Goal: Transaction & Acquisition: Purchase product/service

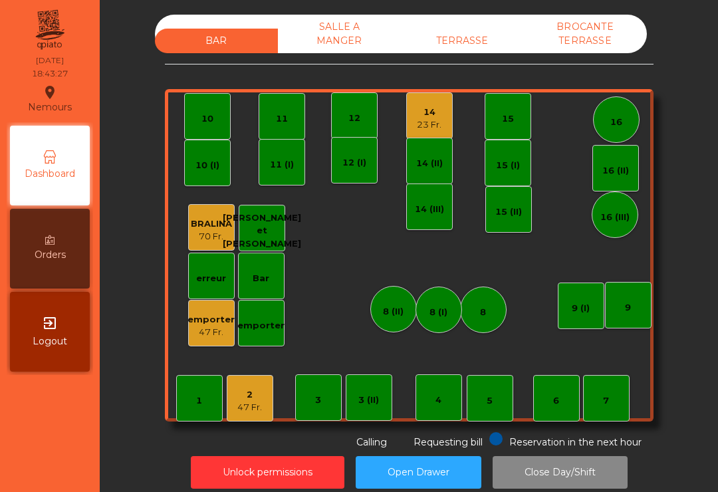
click at [354, 110] on div "12" at bounding box center [354, 115] width 12 height 19
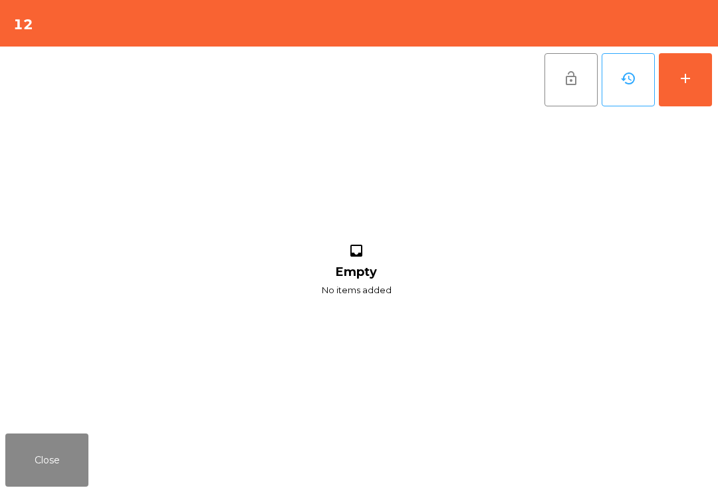
click at [687, 58] on button "add" at bounding box center [684, 79] width 53 height 53
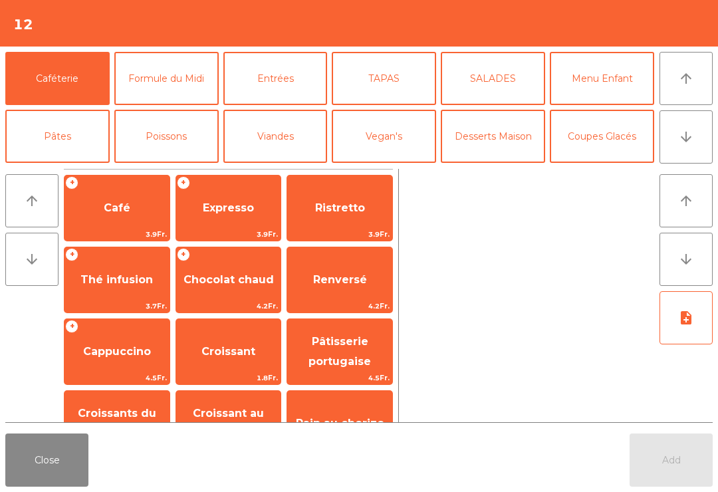
click at [682, 138] on icon "arrow_downward" at bounding box center [686, 137] width 16 height 16
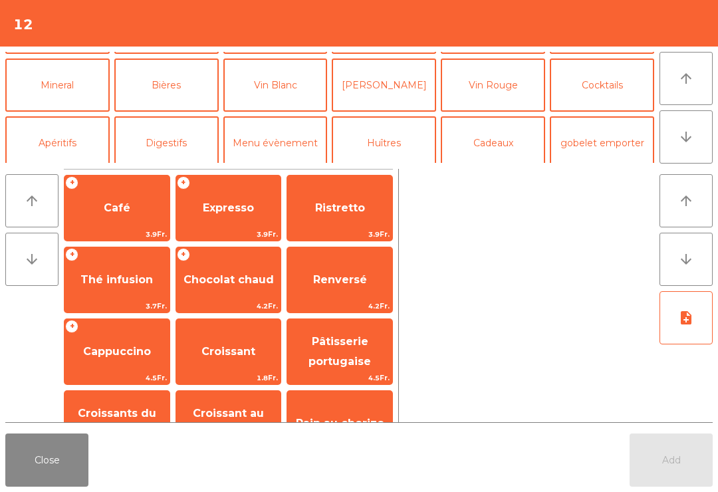
scroll to position [116, 0]
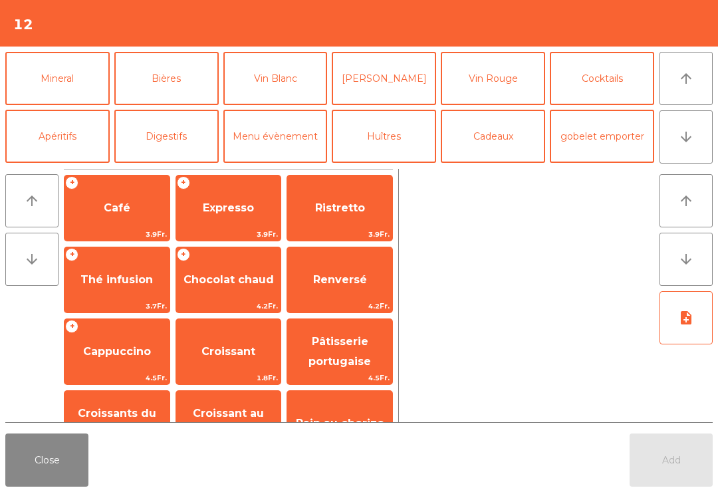
click at [187, 80] on button "Bières" at bounding box center [166, 78] width 104 height 53
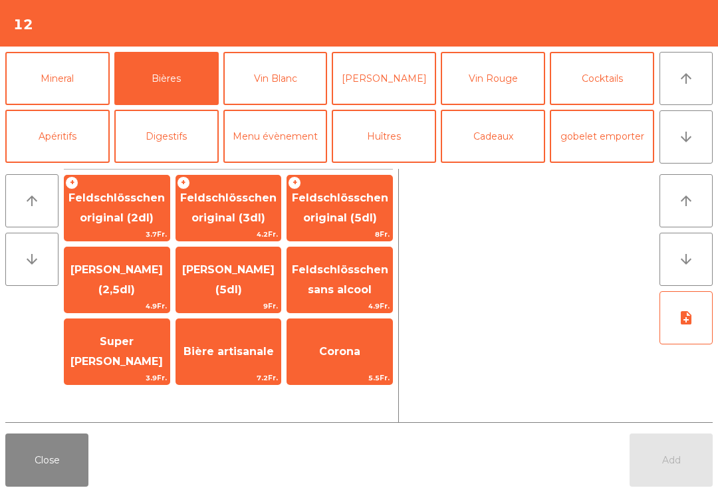
click at [207, 353] on span "Bière artisanale" at bounding box center [228, 351] width 90 height 13
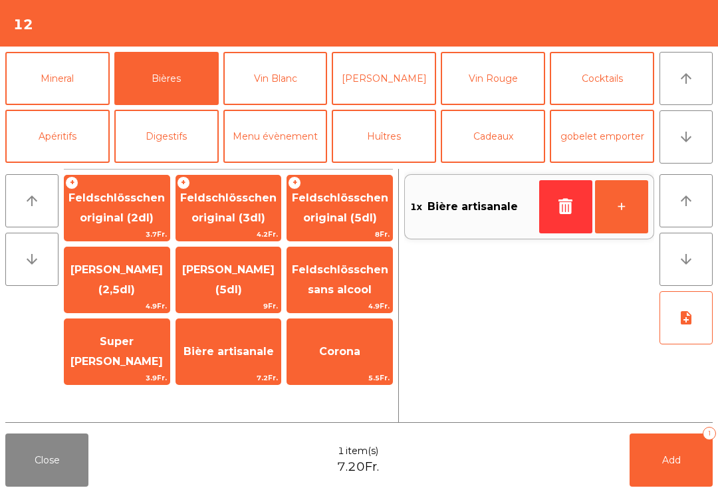
click at [299, 72] on button "Vin Blanc" at bounding box center [275, 78] width 104 height 53
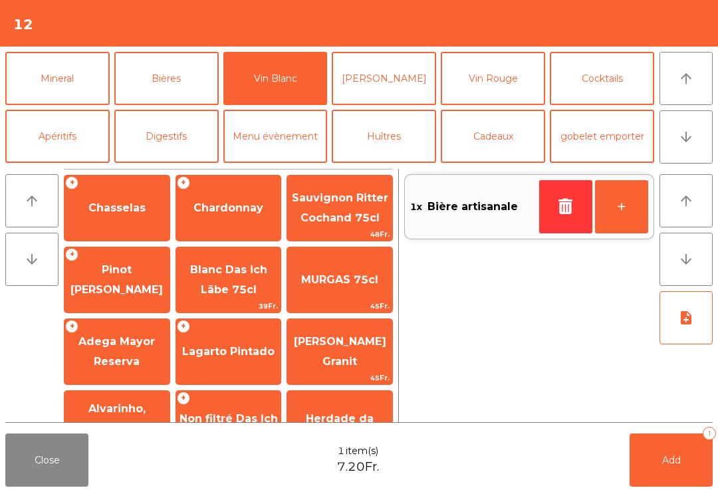
click at [240, 200] on span "Chardonnay" at bounding box center [228, 208] width 105 height 36
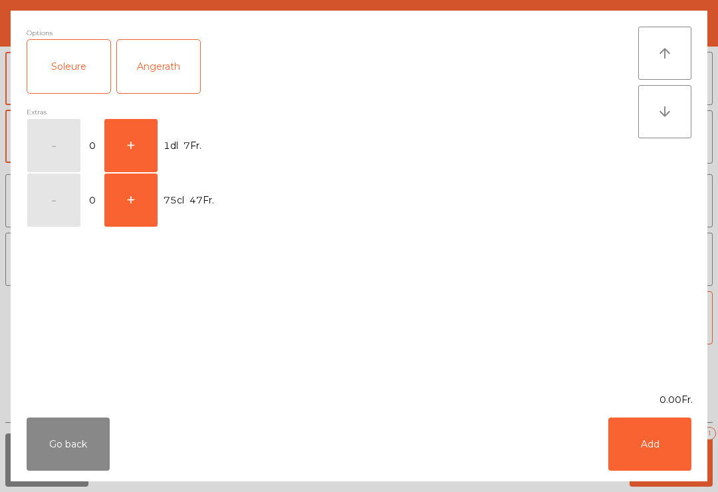
click at [144, 146] on button "+" at bounding box center [130, 145] width 53 height 53
click at [646, 452] on button "Add" at bounding box center [649, 443] width 83 height 53
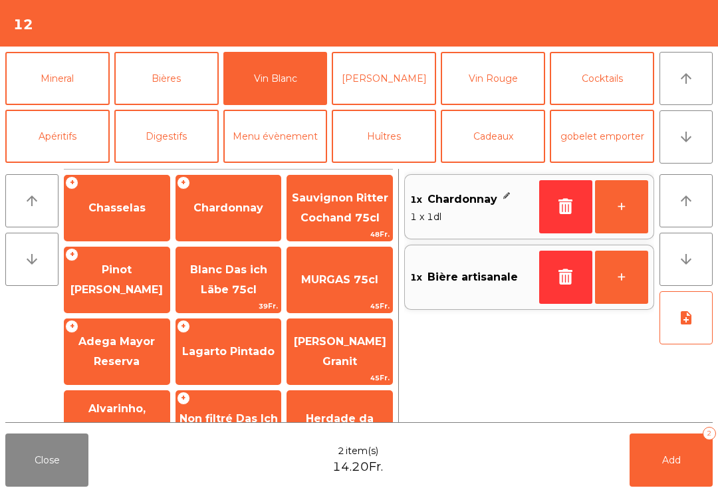
click at [646, 451] on button "Add 2" at bounding box center [670, 459] width 83 height 53
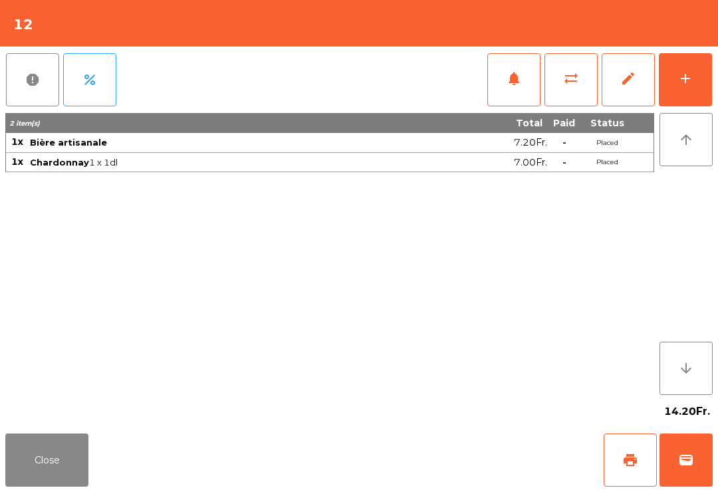
click at [86, 462] on button "Close" at bounding box center [46, 459] width 83 height 53
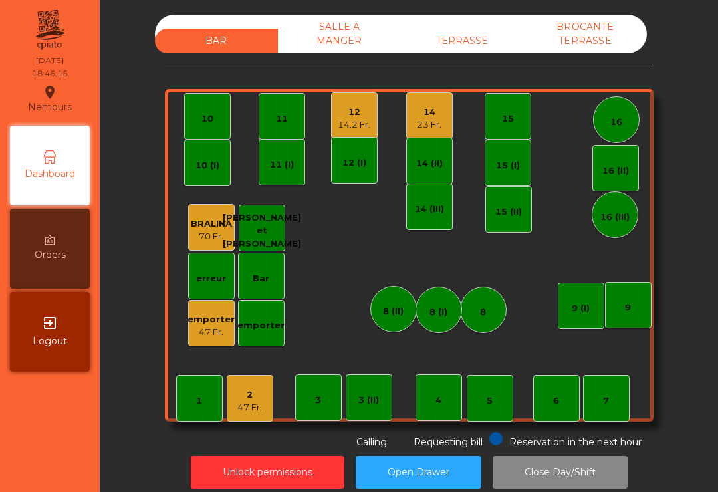
click at [286, 98] on div "11" at bounding box center [281, 116] width 47 height 47
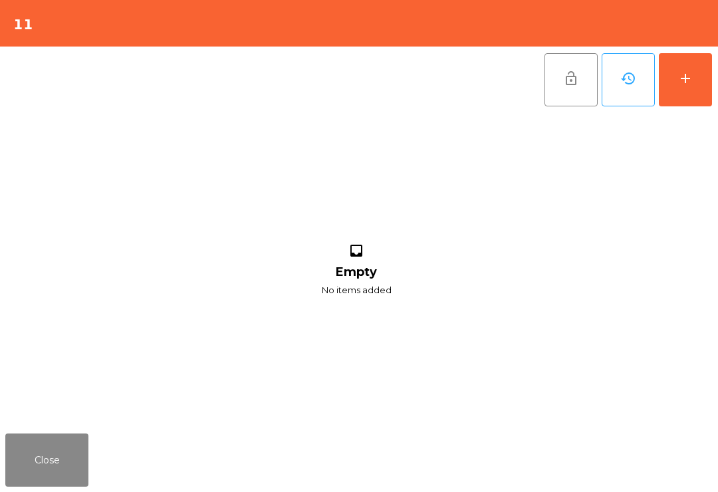
click at [693, 79] on button "add" at bounding box center [684, 79] width 53 height 53
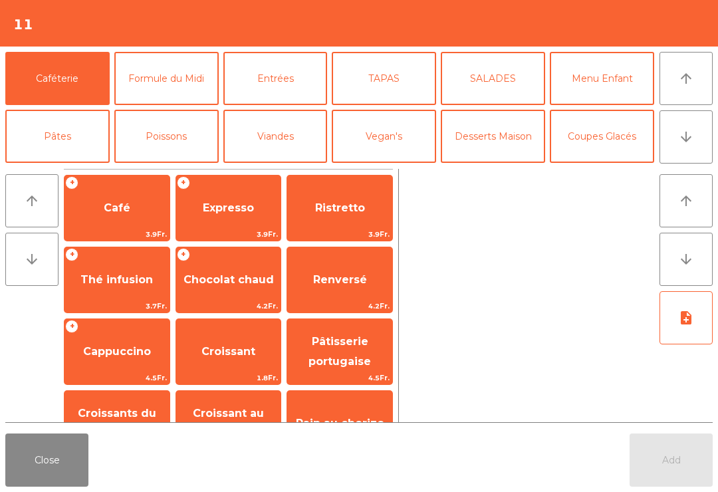
click at [688, 157] on button "arrow_downward" at bounding box center [685, 136] width 53 height 53
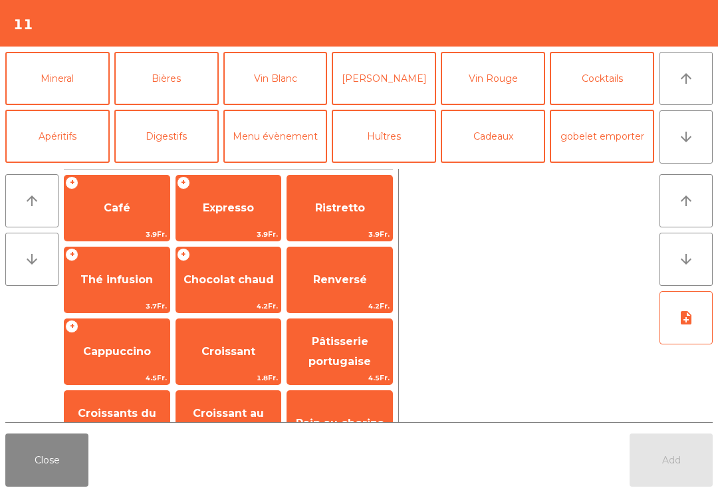
click at [613, 91] on button "Cocktails" at bounding box center [601, 78] width 104 height 53
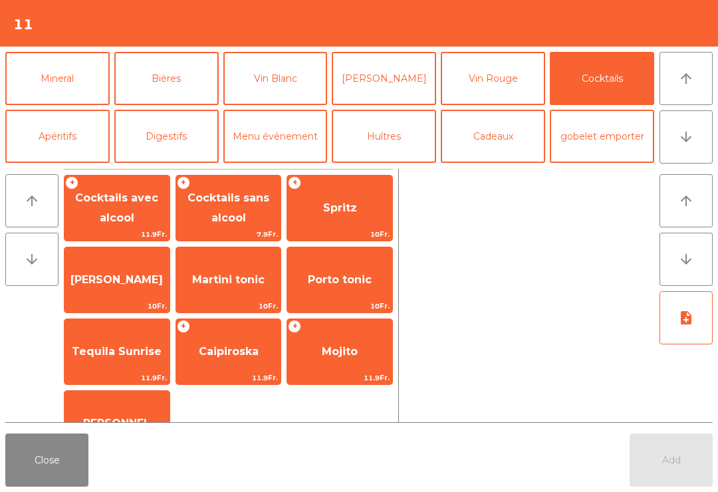
click at [237, 217] on span "Cocktails sans alcool" at bounding box center [228, 207] width 82 height 33
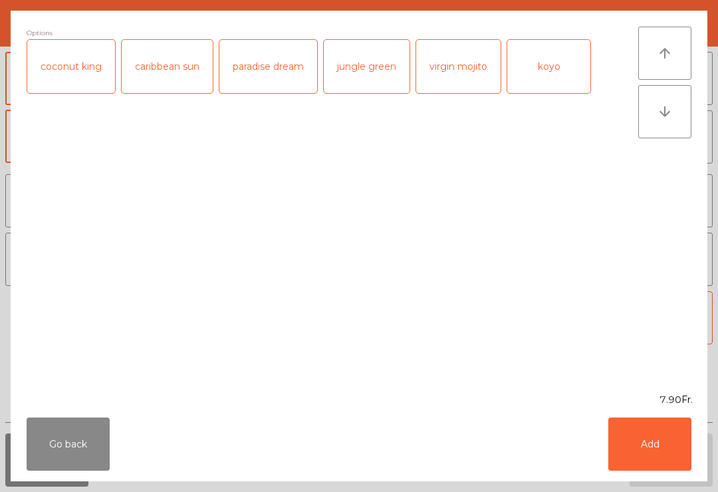
click at [292, 74] on div "paradise dream" at bounding box center [268, 66] width 98 height 53
click at [682, 421] on button "Add" at bounding box center [649, 443] width 83 height 53
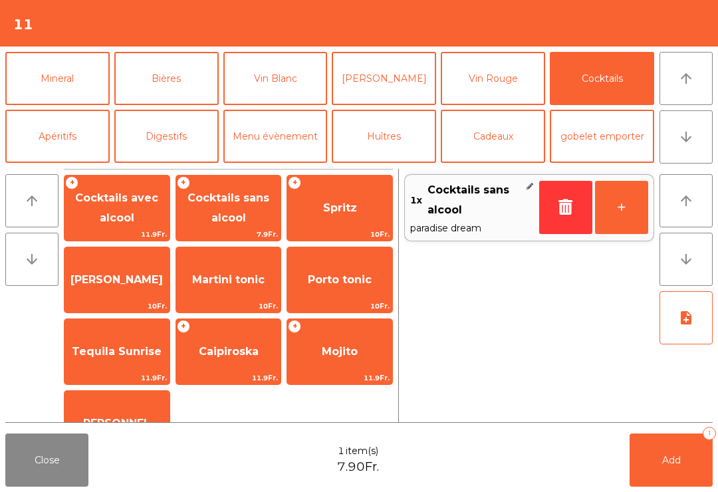
click at [169, 90] on button "Bières" at bounding box center [166, 78] width 104 height 53
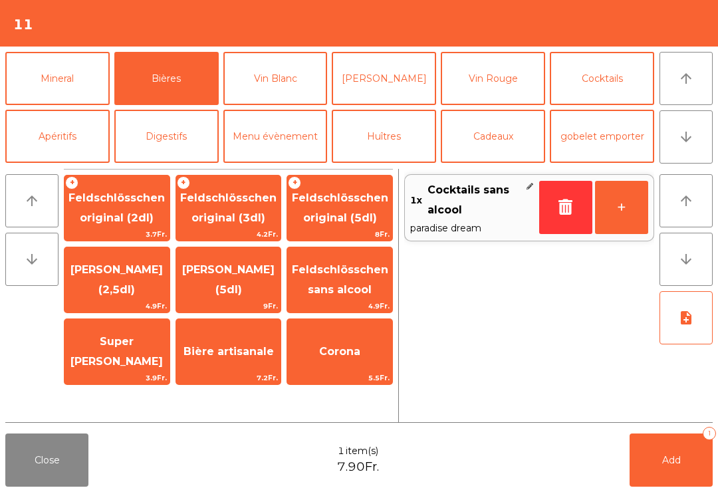
click at [258, 209] on span "Feldschlösschen original (3dl)" at bounding box center [228, 208] width 105 height 56
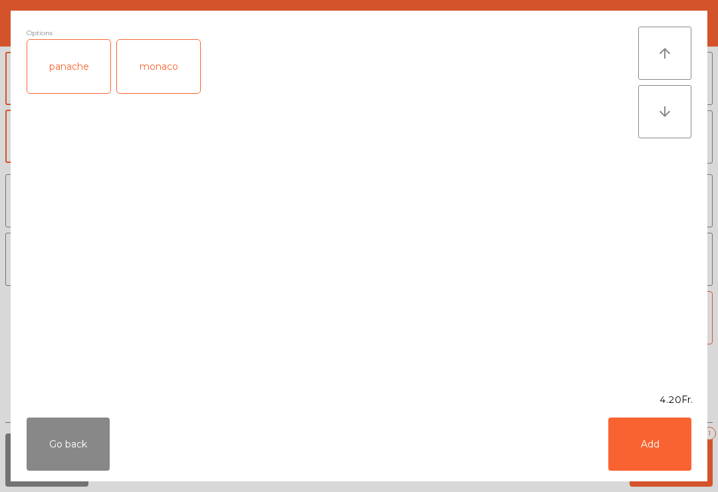
click at [644, 444] on button "Add" at bounding box center [649, 443] width 83 height 53
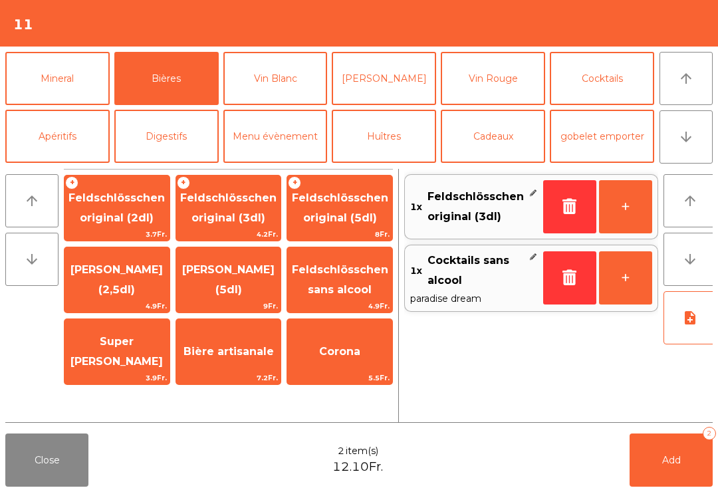
click at [643, 444] on button "Add 2" at bounding box center [670, 459] width 83 height 53
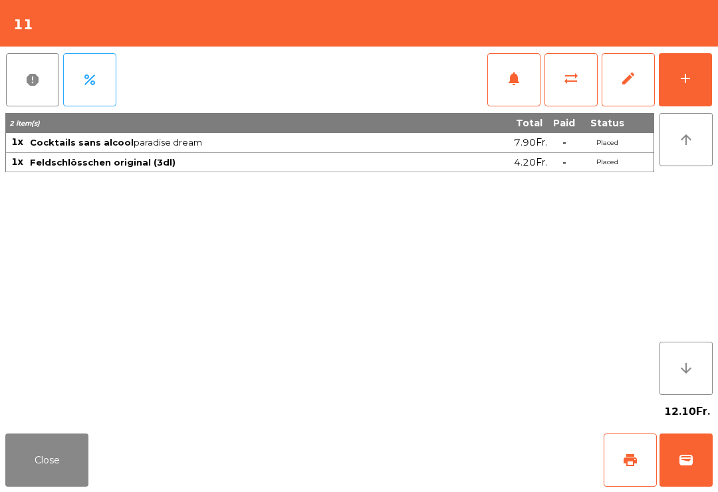
click at [48, 484] on button "Close" at bounding box center [46, 459] width 83 height 53
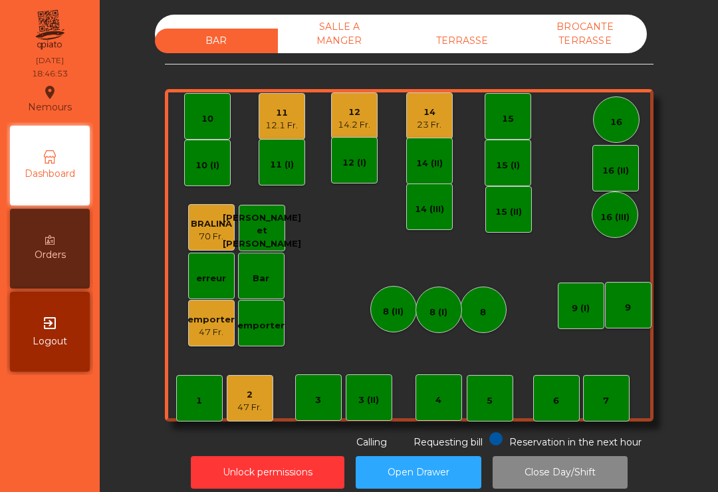
click at [576, 301] on div "9 (I)" at bounding box center [580, 305] width 18 height 19
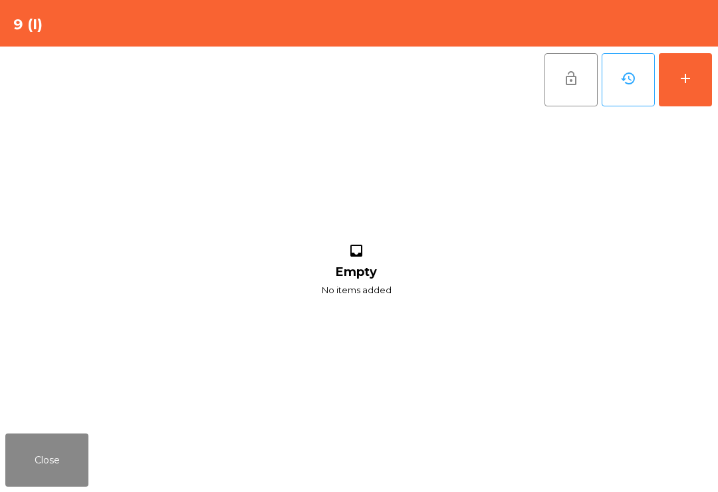
click at [694, 70] on button "add" at bounding box center [684, 79] width 53 height 53
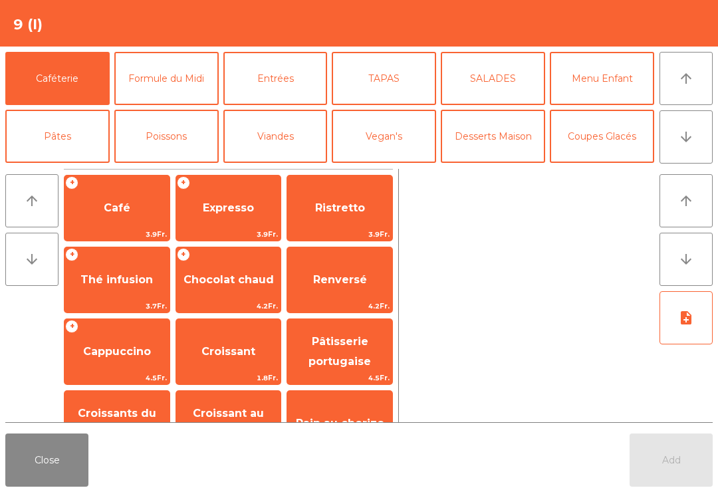
click at [686, 134] on icon "arrow_downward" at bounding box center [686, 137] width 16 height 16
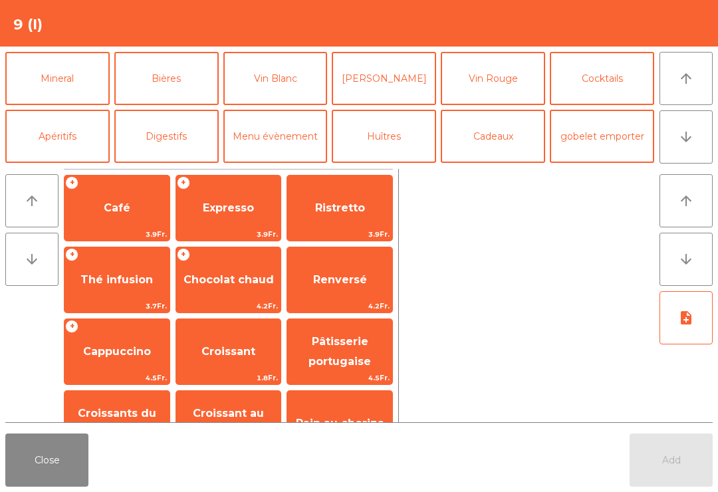
click at [268, 80] on button "Vin Blanc" at bounding box center [275, 78] width 104 height 53
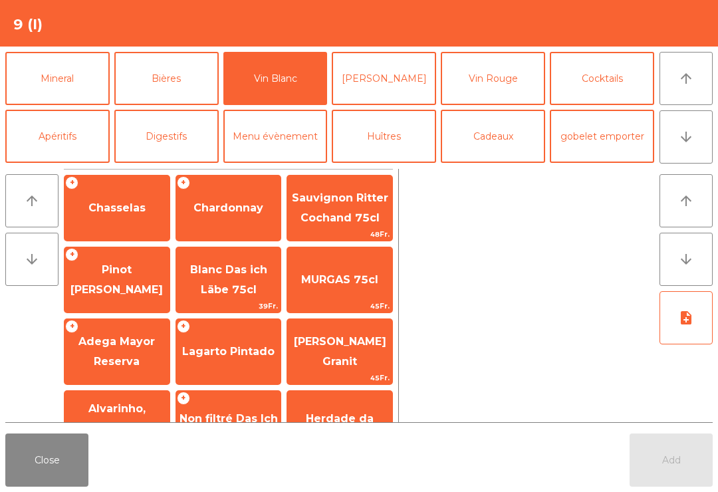
click at [132, 203] on span "Chasselas" at bounding box center [116, 207] width 57 height 13
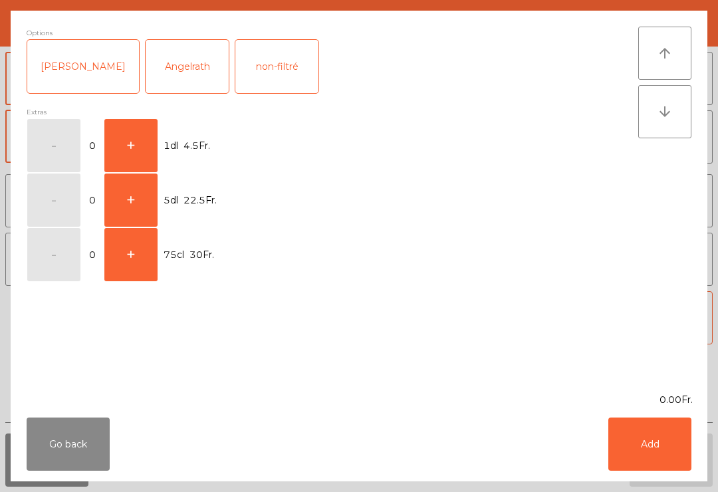
click at [50, 452] on button "Go back" at bounding box center [68, 443] width 83 height 53
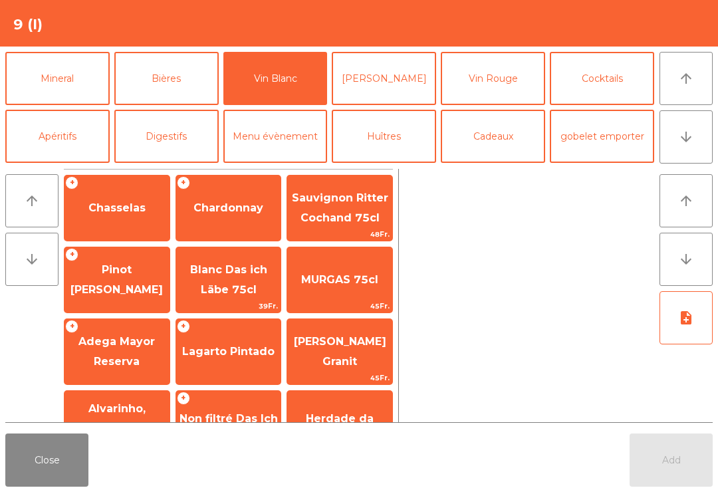
click at [244, 214] on span "Chardonnay" at bounding box center [228, 207] width 70 height 13
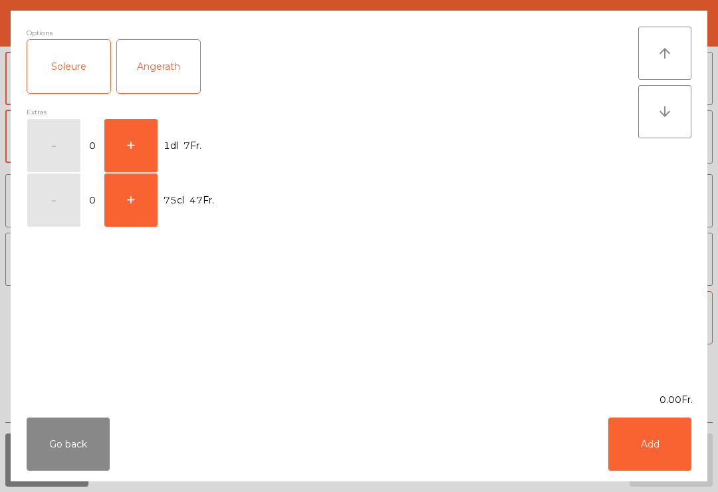
click at [128, 137] on button "+" at bounding box center [130, 145] width 53 height 53
click at [652, 444] on button "Add" at bounding box center [649, 443] width 83 height 53
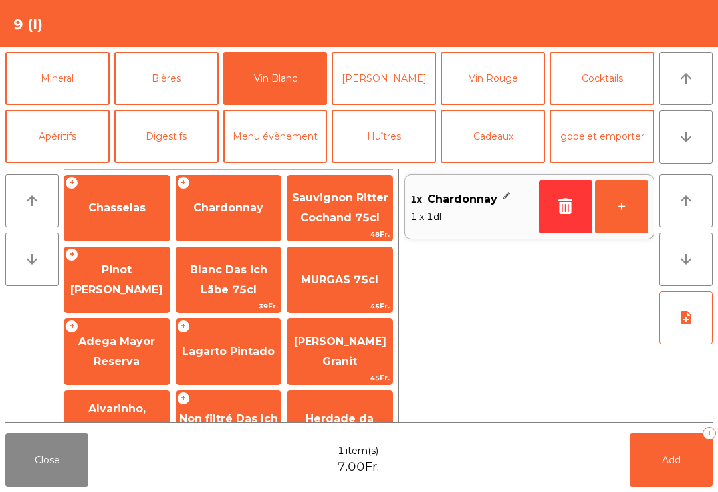
click at [183, 74] on button "Bières" at bounding box center [166, 78] width 104 height 53
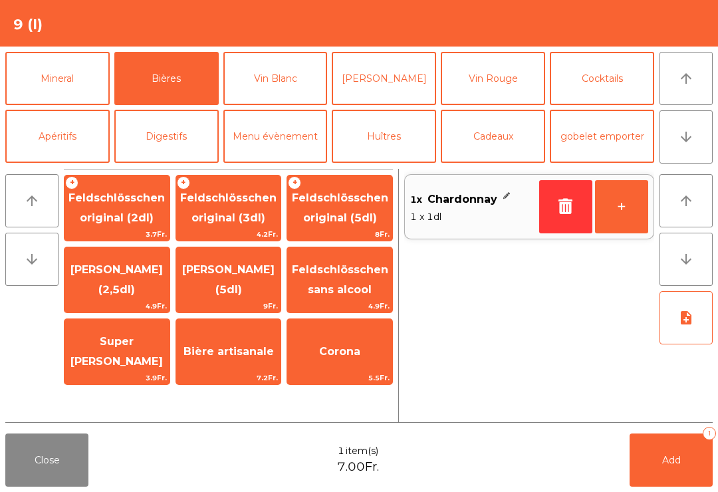
click at [118, 280] on span "[PERSON_NAME] (2,5dl)" at bounding box center [116, 280] width 105 height 56
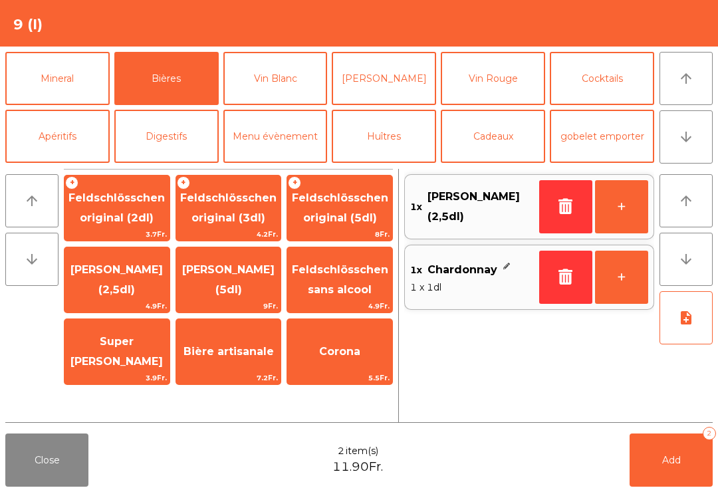
click at [691, 448] on button "Add 2" at bounding box center [670, 459] width 83 height 53
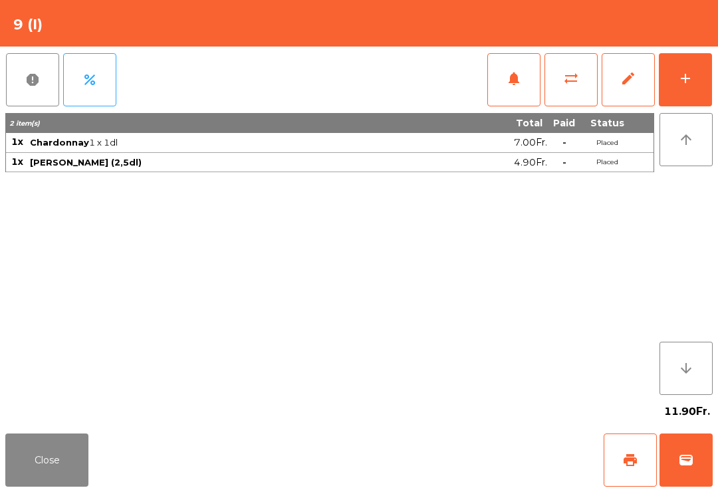
click at [33, 473] on button "Close" at bounding box center [46, 459] width 83 height 53
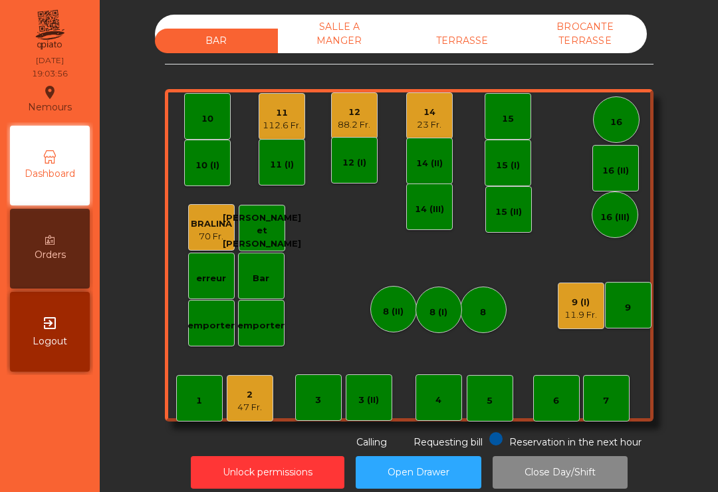
click at [362, 121] on div "88.2 Fr." at bounding box center [354, 124] width 33 height 13
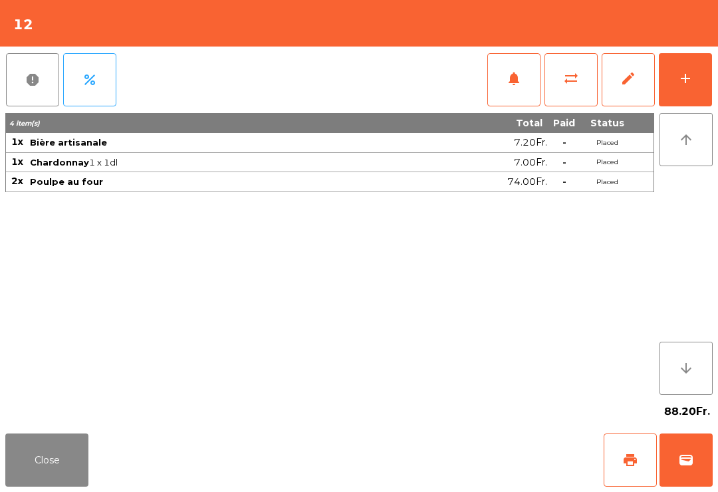
click at [38, 483] on button "Close" at bounding box center [46, 459] width 83 height 53
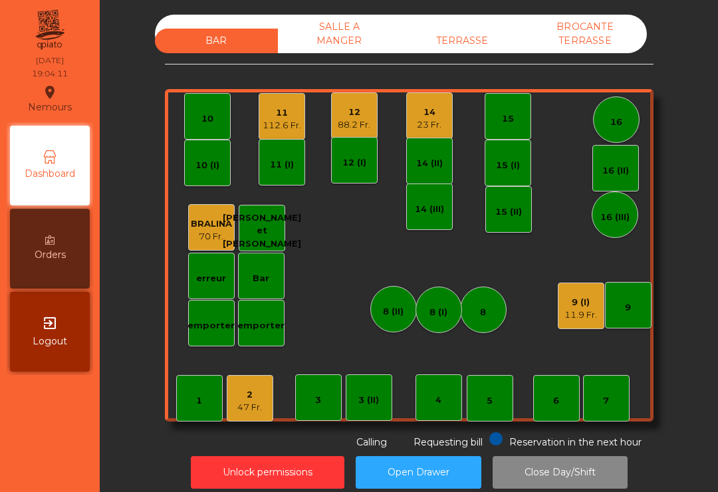
click at [360, 116] on div "12" at bounding box center [354, 112] width 33 height 13
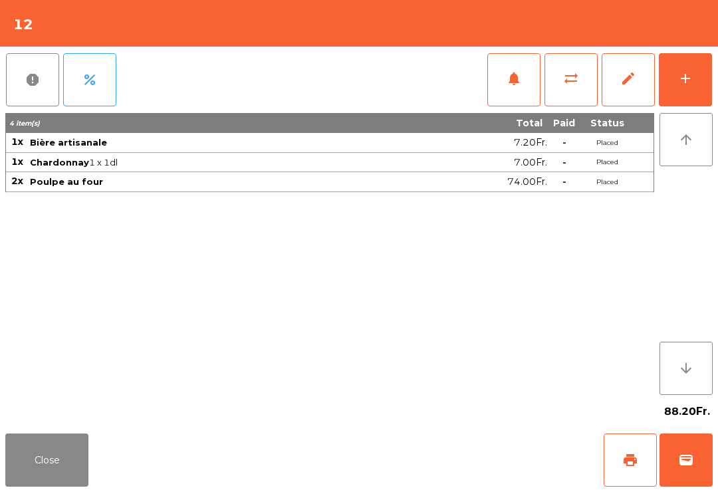
click at [710, 72] on button "add" at bounding box center [684, 79] width 53 height 53
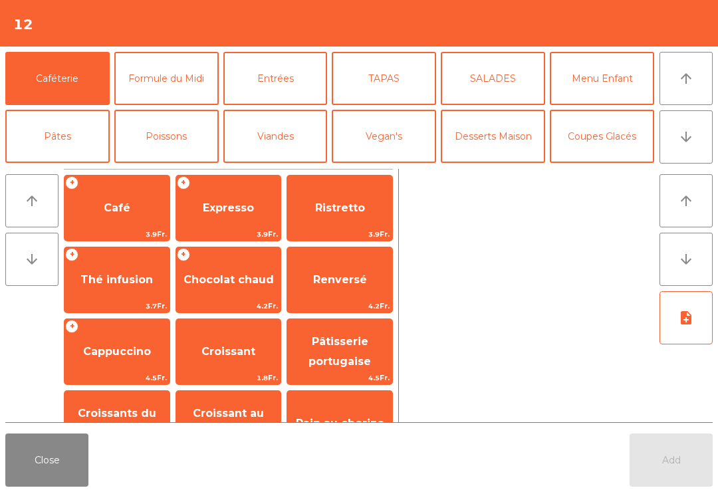
click at [676, 133] on button "arrow_downward" at bounding box center [685, 136] width 53 height 53
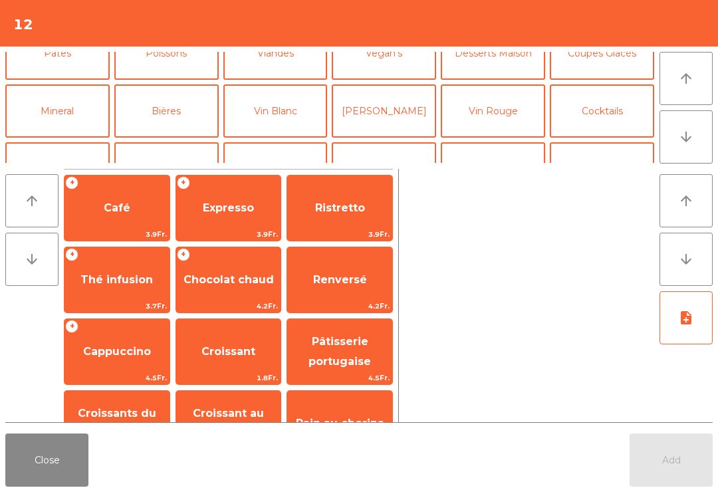
click at [293, 84] on button "Vin Blanc" at bounding box center [275, 110] width 104 height 53
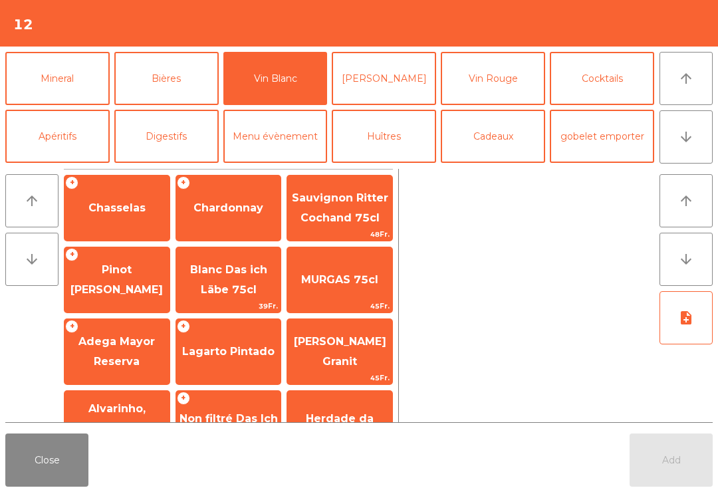
click at [222, 215] on span "Chardonnay" at bounding box center [228, 208] width 105 height 36
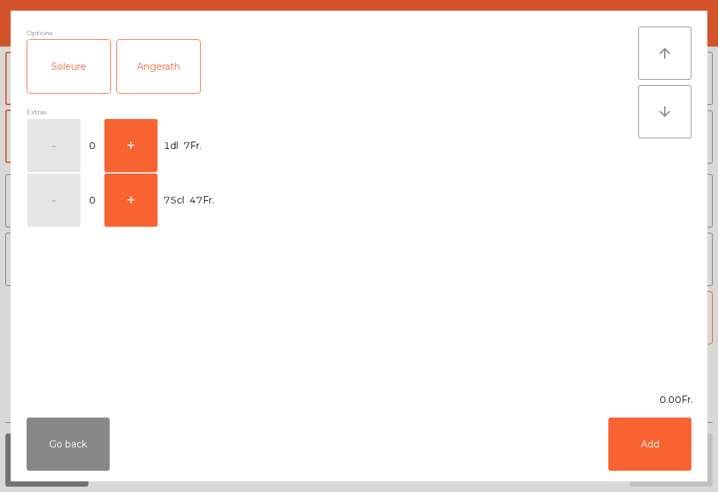
click at [139, 156] on button "+" at bounding box center [130, 145] width 53 height 53
click at [651, 443] on button "Add" at bounding box center [649, 443] width 83 height 53
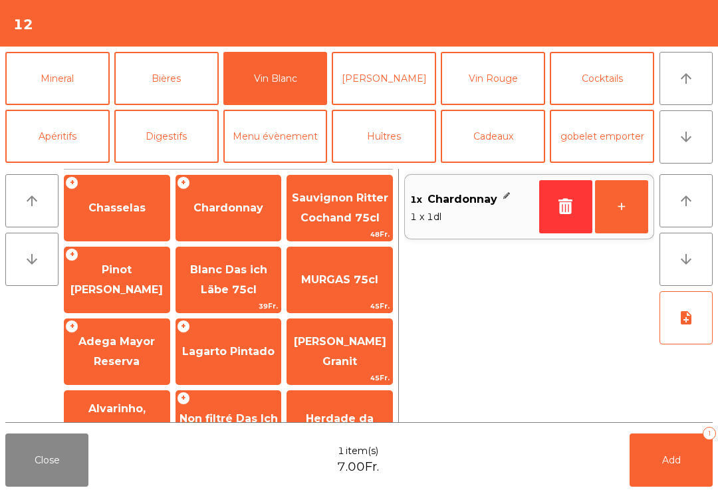
click at [620, 221] on button "+" at bounding box center [621, 206] width 53 height 53
click at [681, 485] on button "Add 2" at bounding box center [670, 459] width 83 height 53
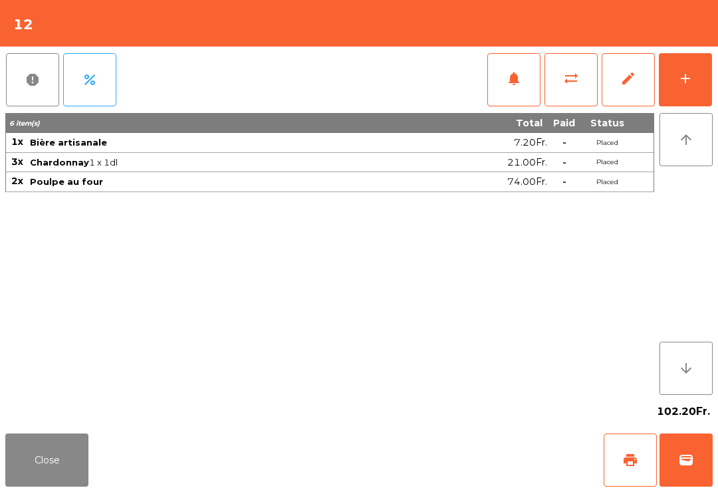
click at [9, 427] on div "102.20Fr." at bounding box center [358, 411] width 707 height 33
click at [3, 462] on div "Close print wallet" at bounding box center [359, 460] width 718 height 64
click at [29, 460] on button "Close" at bounding box center [46, 459] width 83 height 53
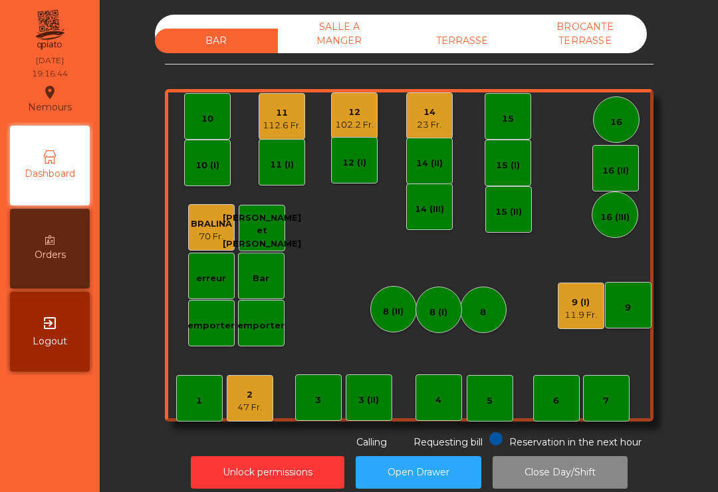
click at [266, 400] on div "2 47 Fr." at bounding box center [250, 398] width 47 height 47
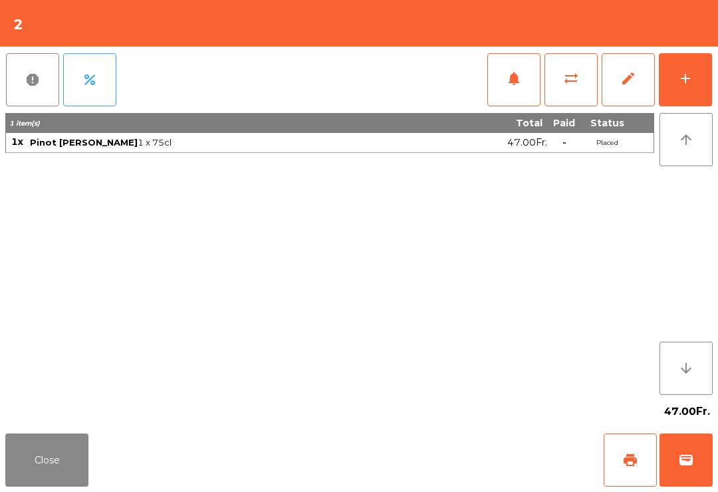
click at [671, 463] on button "wallet" at bounding box center [685, 459] width 53 height 53
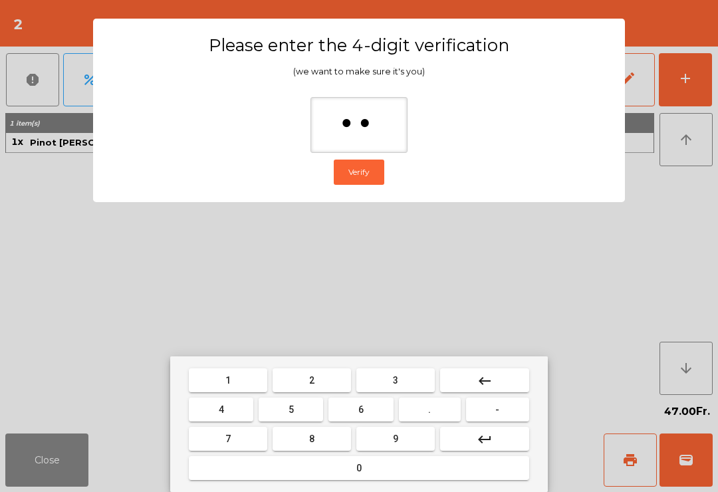
type input "***"
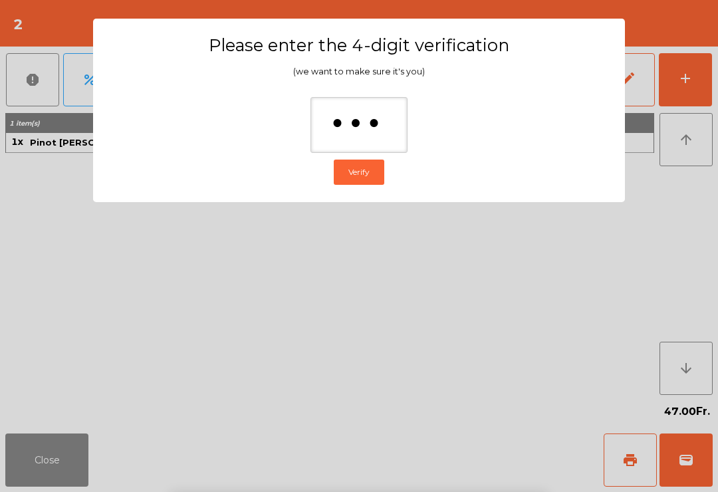
click at [669, 168] on ngb-modal-window "Please enter the 4-digit verification (we want to make sure it's you) *** Verify" at bounding box center [359, 246] width 682 height 492
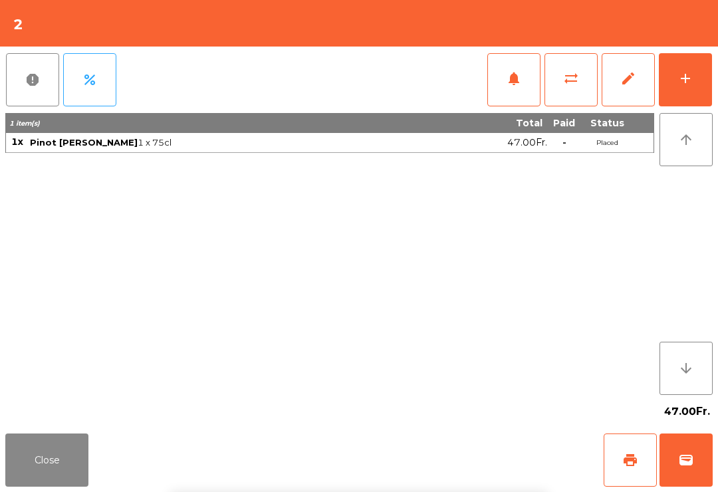
click at [668, 167] on div "arrow_upward arrow_downward" at bounding box center [683, 254] width 58 height 282
click at [71, 454] on button "Close" at bounding box center [46, 459] width 83 height 53
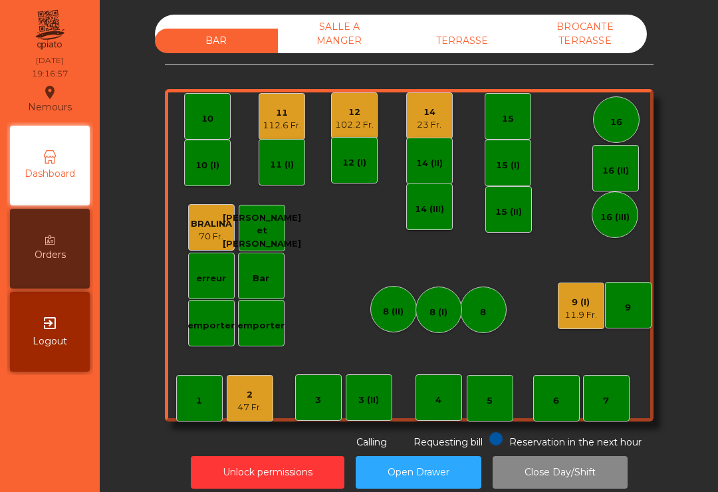
click at [611, 401] on div "7" at bounding box center [606, 398] width 47 height 47
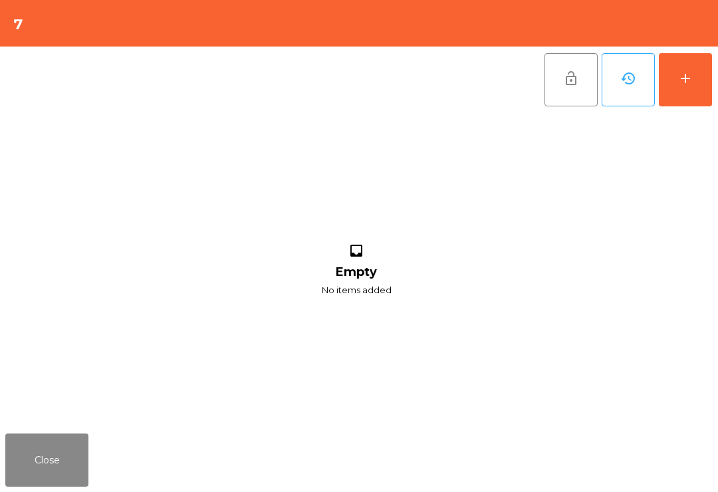
click at [692, 73] on div "add" at bounding box center [685, 78] width 16 height 16
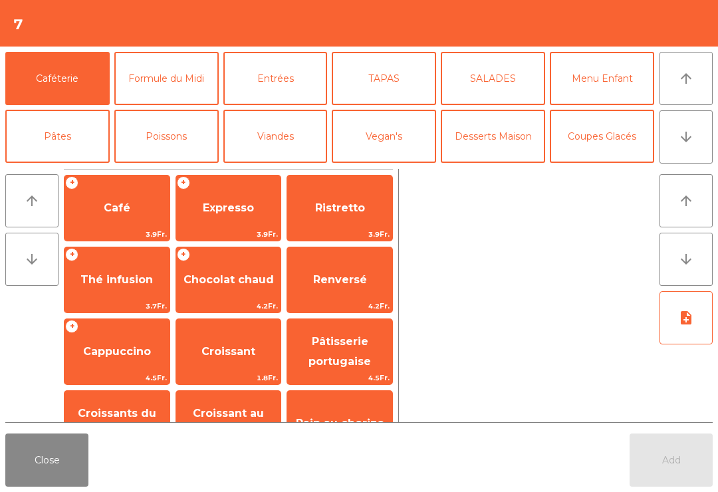
scroll to position [95, 0]
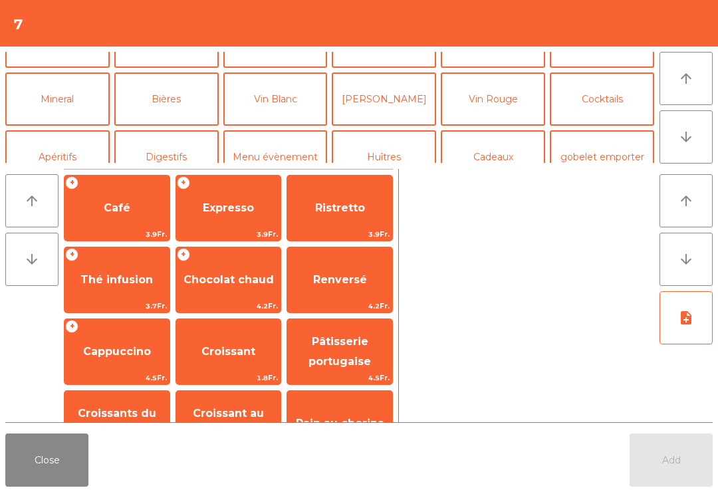
click at [73, 98] on button "Mineral" at bounding box center [57, 98] width 104 height 53
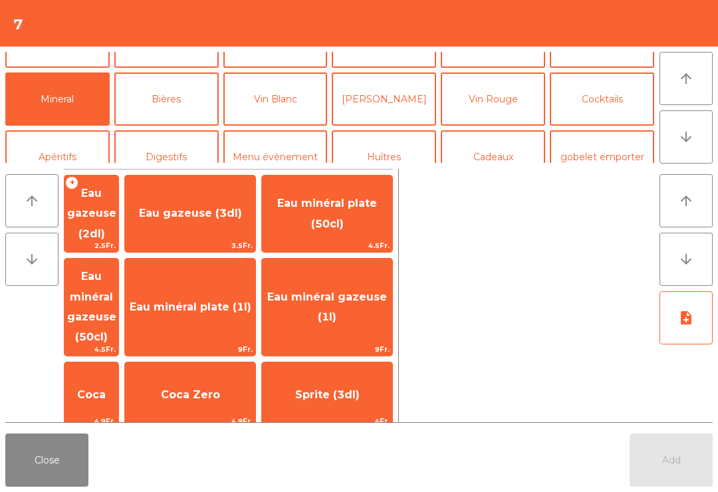
click at [118, 276] on span "Eau minéral gazeuse (50cl)" at bounding box center [91, 306] width 54 height 97
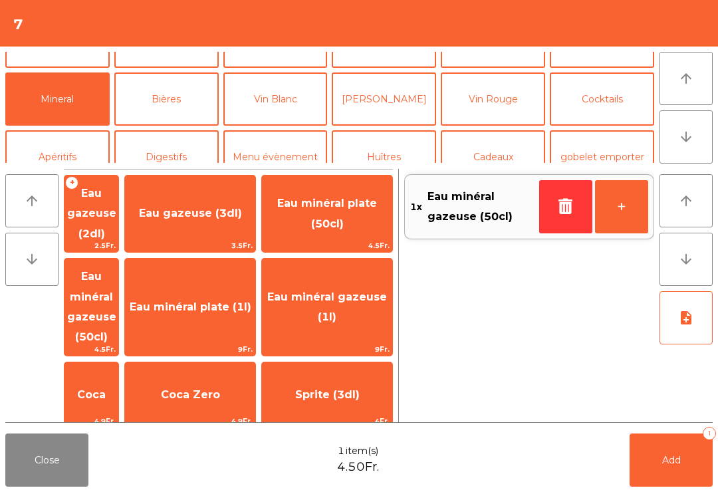
click at [279, 108] on button "Vin Blanc" at bounding box center [275, 98] width 104 height 53
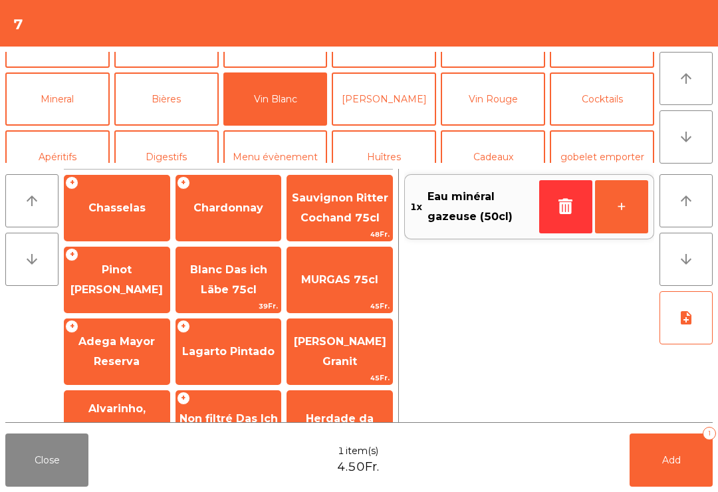
click at [114, 198] on span "Chasselas" at bounding box center [116, 208] width 105 height 36
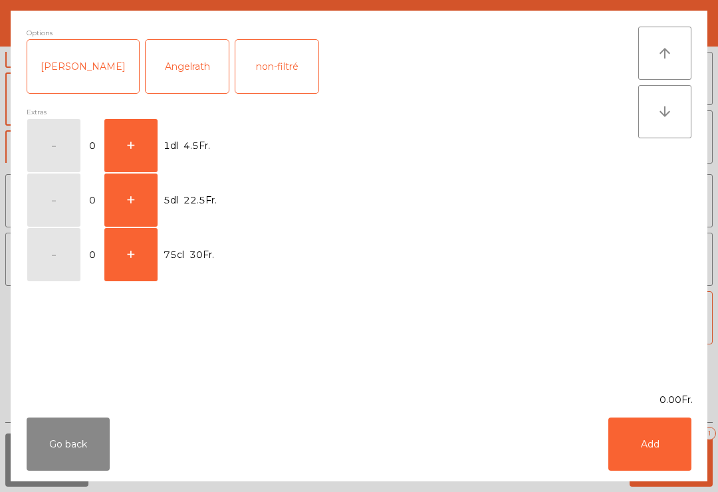
click at [130, 146] on button "+" at bounding box center [130, 145] width 53 height 53
click at [134, 144] on button "+" at bounding box center [130, 145] width 53 height 53
click at [648, 440] on button "Add" at bounding box center [649, 443] width 83 height 53
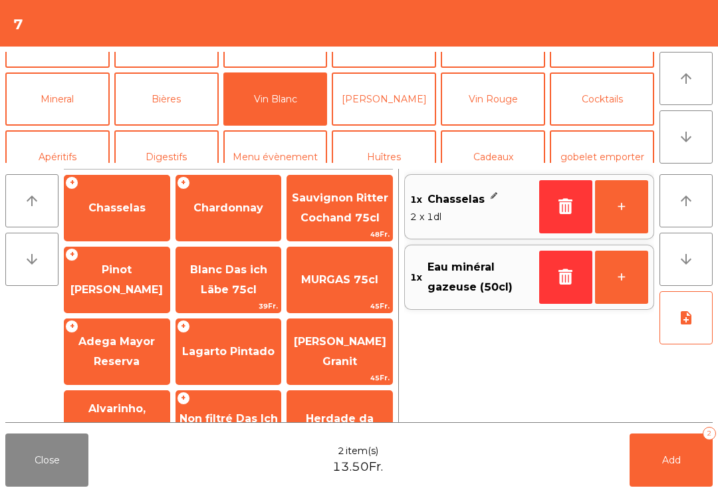
click at [676, 462] on span "Add" at bounding box center [671, 460] width 19 height 12
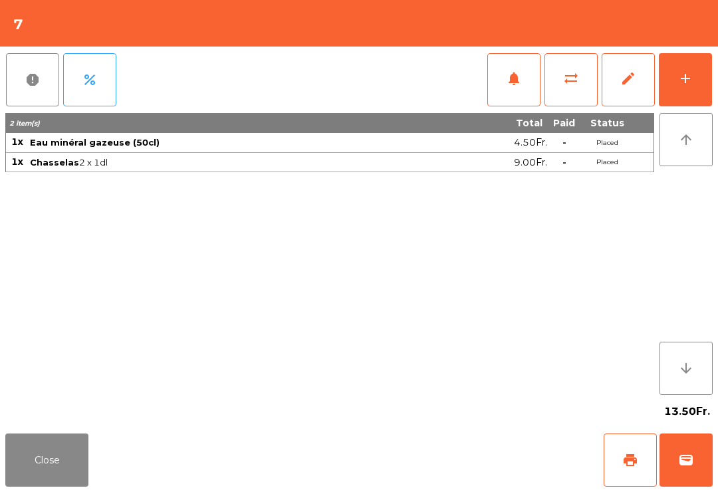
click at [34, 467] on button "Close" at bounding box center [46, 459] width 83 height 53
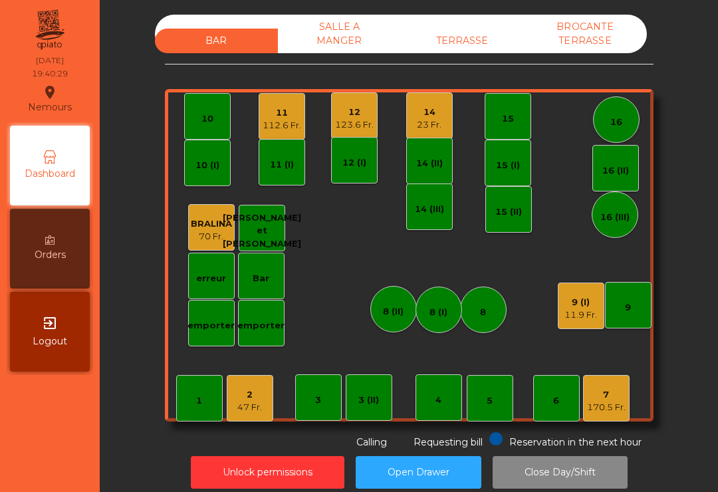
click at [571, 309] on div "11.9 Fr." at bounding box center [580, 314] width 33 height 13
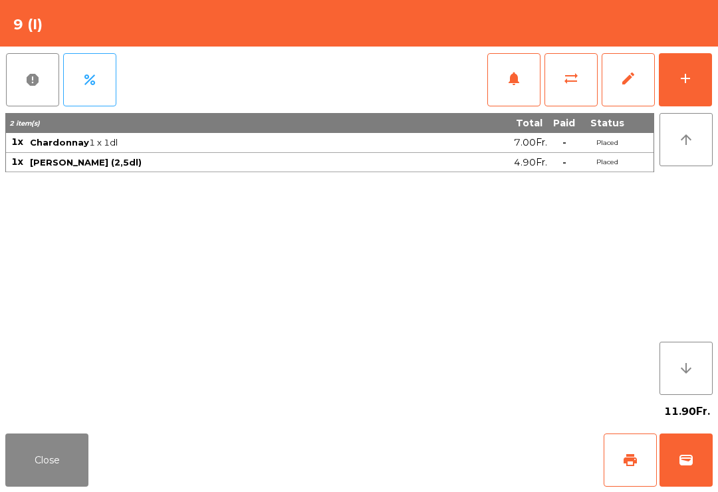
click at [628, 446] on button "print" at bounding box center [629, 459] width 53 height 53
click at [62, 452] on button "Close" at bounding box center [46, 459] width 83 height 53
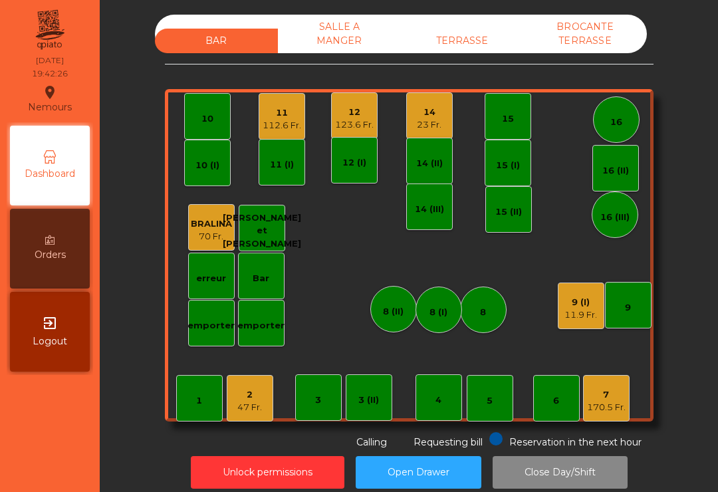
click at [289, 113] on div "11" at bounding box center [281, 112] width 39 height 13
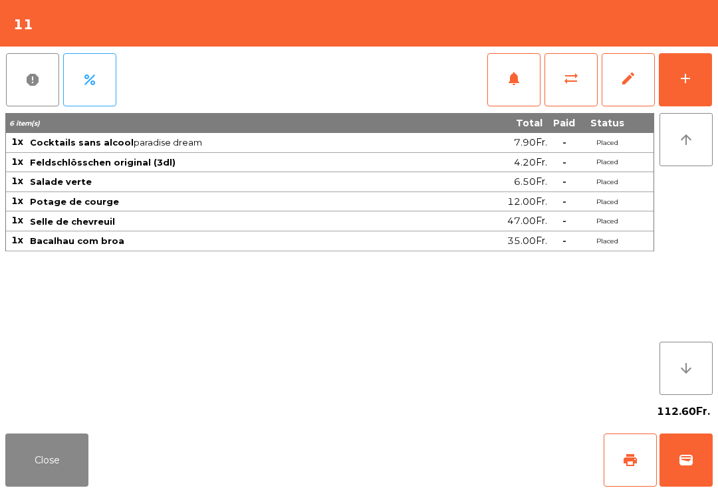
click at [696, 80] on button "add" at bounding box center [684, 79] width 53 height 53
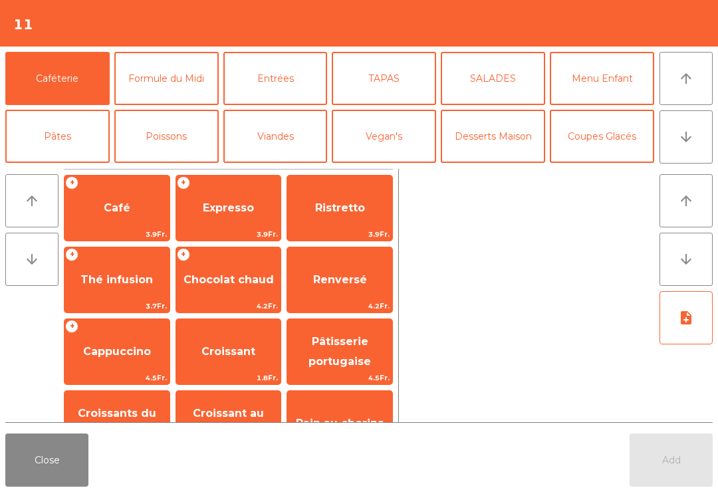
click at [151, 211] on span "Café" at bounding box center [116, 208] width 105 height 36
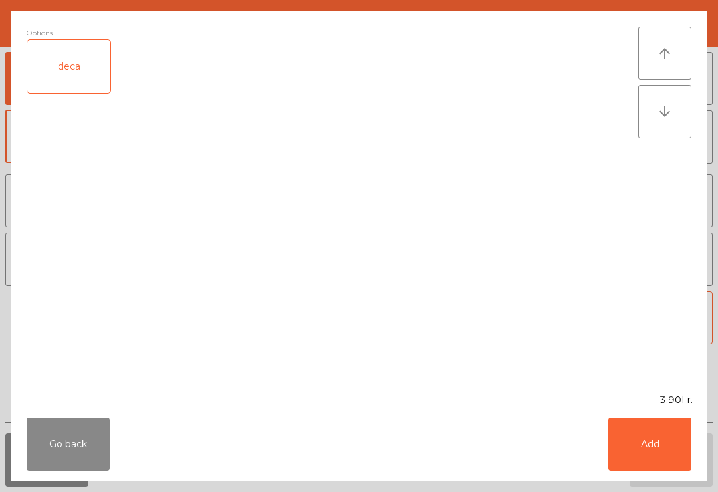
click at [71, 78] on div "deca" at bounding box center [68, 66] width 83 height 53
click at [651, 456] on button "Add" at bounding box center [649, 443] width 83 height 53
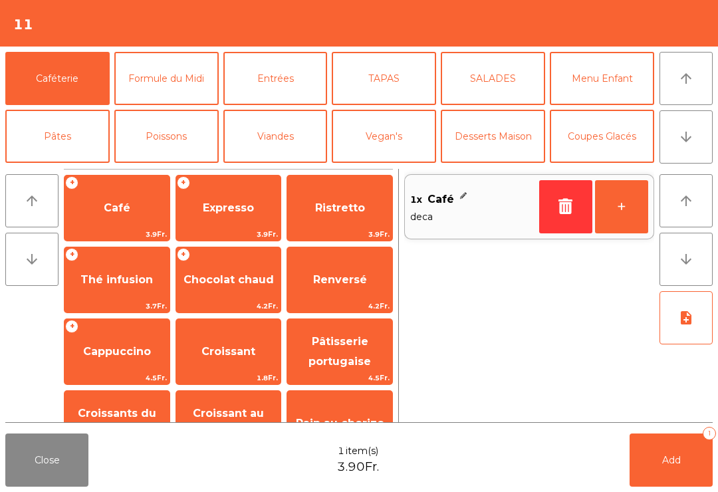
click at [651, 456] on button "Add 1" at bounding box center [670, 459] width 83 height 53
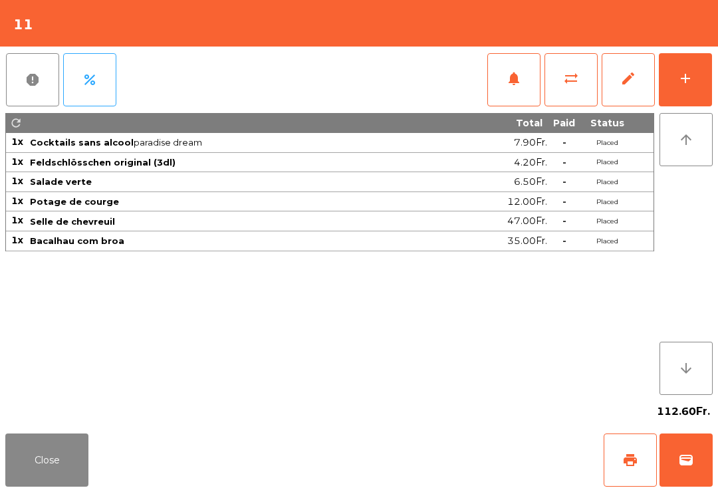
click at [38, 484] on button "Close" at bounding box center [46, 459] width 83 height 53
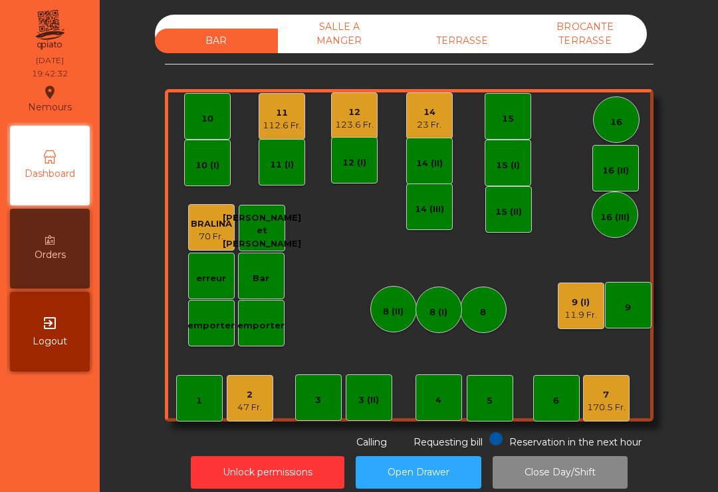
click at [575, 307] on div "9 (I)" at bounding box center [580, 302] width 33 height 13
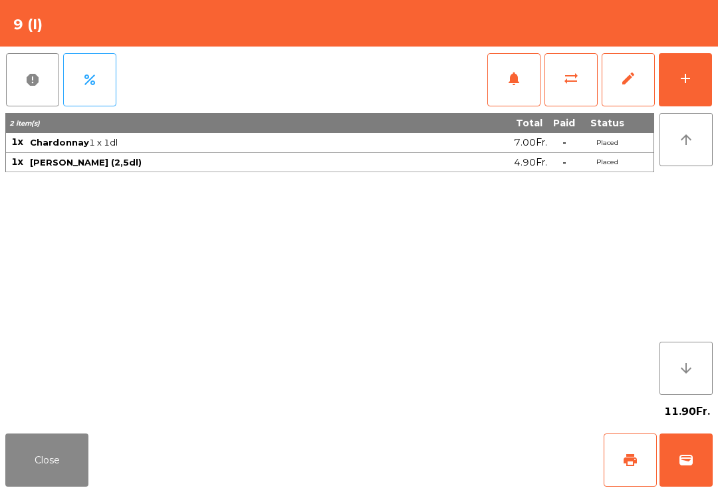
click at [700, 481] on button "wallet" at bounding box center [685, 459] width 53 height 53
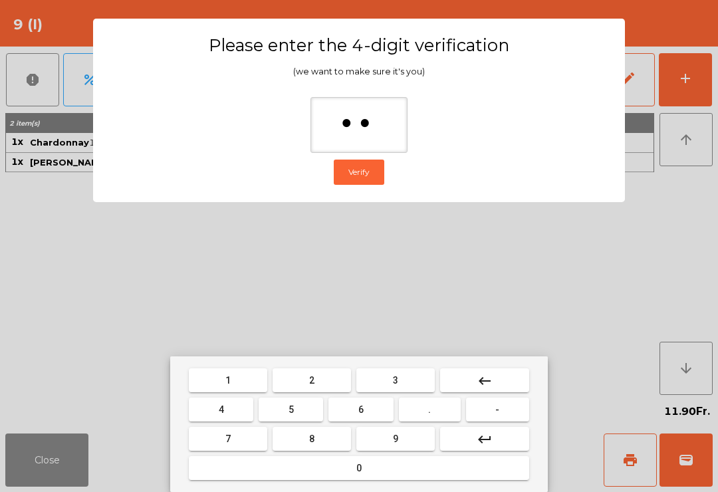
type input "***"
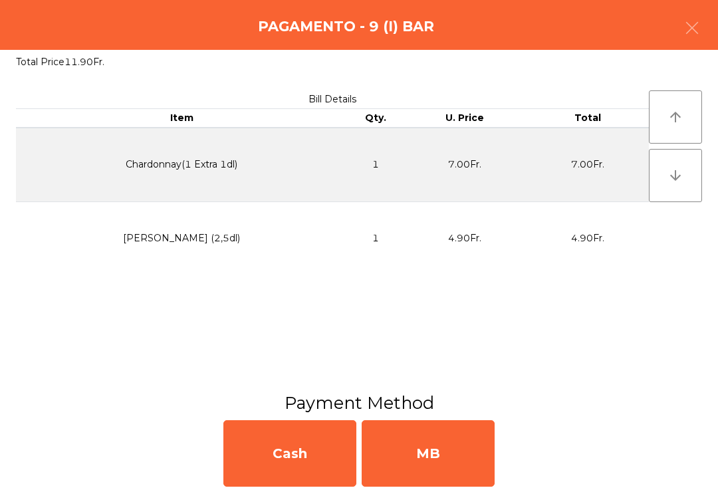
click at [454, 452] on div "MB" at bounding box center [427, 453] width 133 height 66
click at [452, 461] on div "No" at bounding box center [427, 453] width 133 height 66
click at [451, 461] on div "No" at bounding box center [427, 453] width 133 height 66
click at [468, 484] on div "No" at bounding box center [427, 453] width 133 height 66
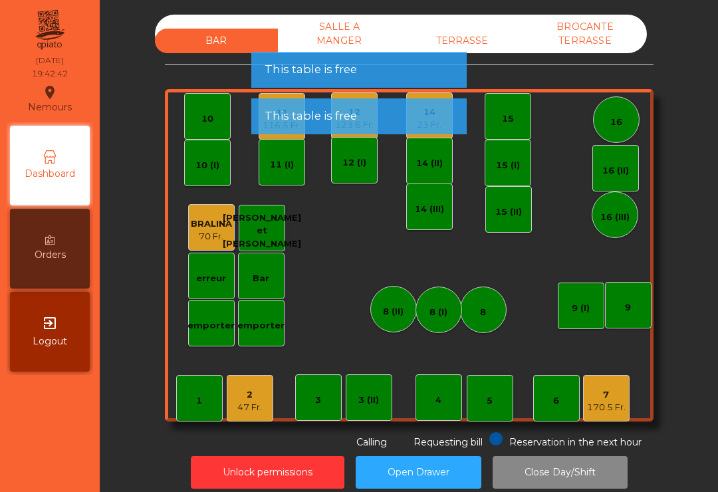
click at [257, 395] on div "2" at bounding box center [249, 394] width 25 height 13
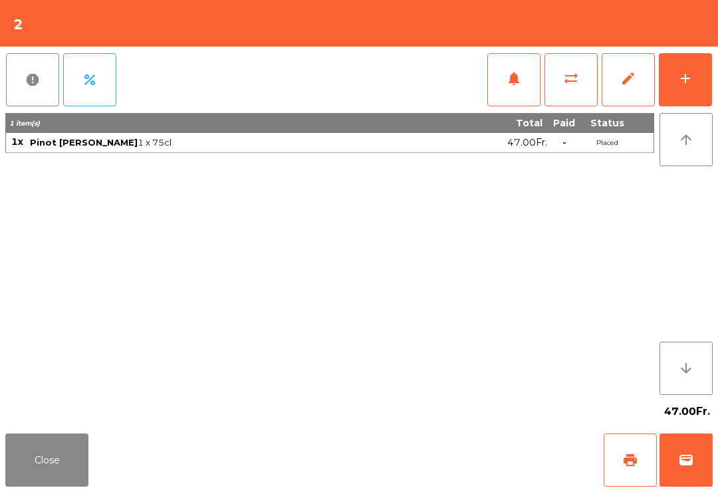
click at [695, 440] on button "wallet" at bounding box center [685, 459] width 53 height 53
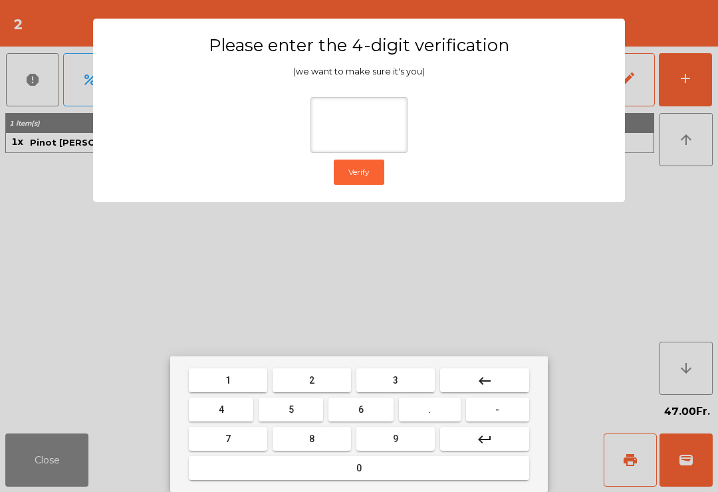
type input "*"
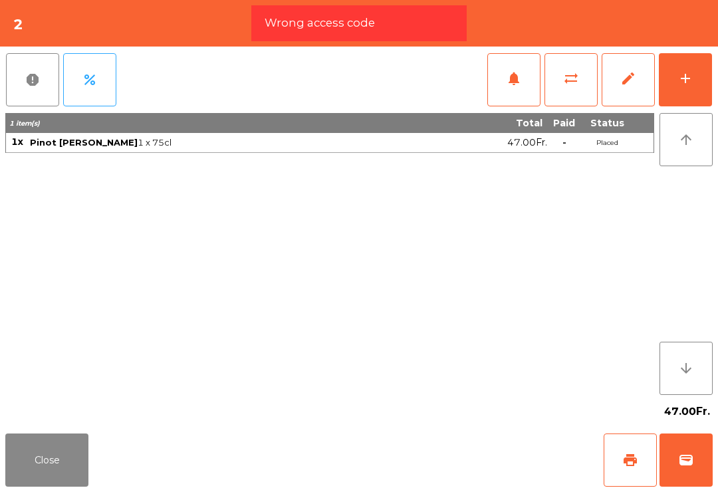
click at [698, 466] on button "wallet" at bounding box center [685, 459] width 53 height 53
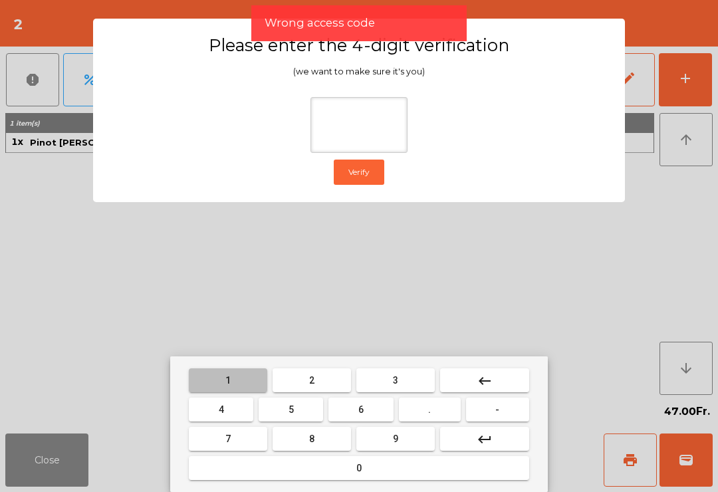
type input "*"
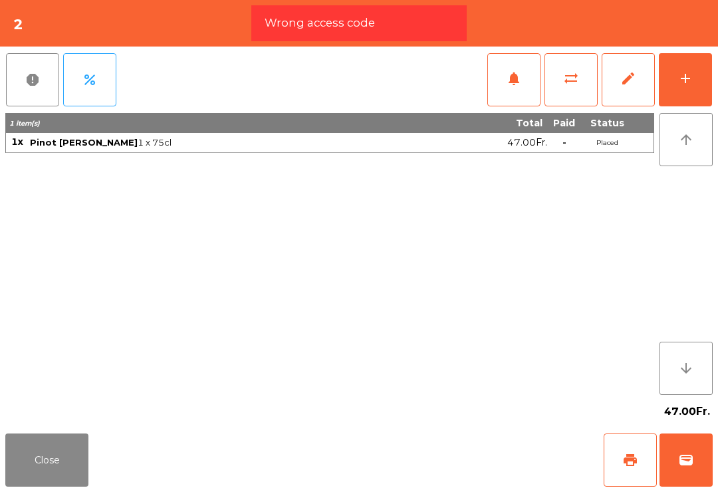
click at [394, 468] on div "Close print wallet" at bounding box center [359, 460] width 718 height 64
click at [393, 467] on div "Close print wallet" at bounding box center [359, 460] width 718 height 64
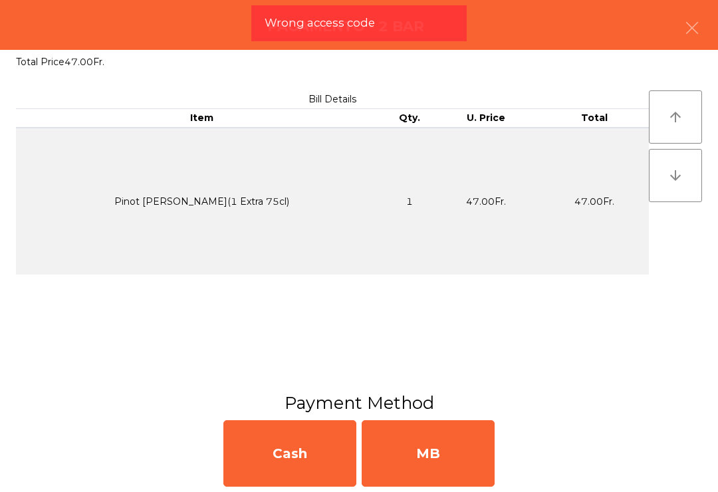
click at [405, 460] on div "MB" at bounding box center [427, 453] width 133 height 66
click at [415, 465] on div "No" at bounding box center [427, 453] width 133 height 66
click at [415, 463] on div "No" at bounding box center [427, 453] width 133 height 66
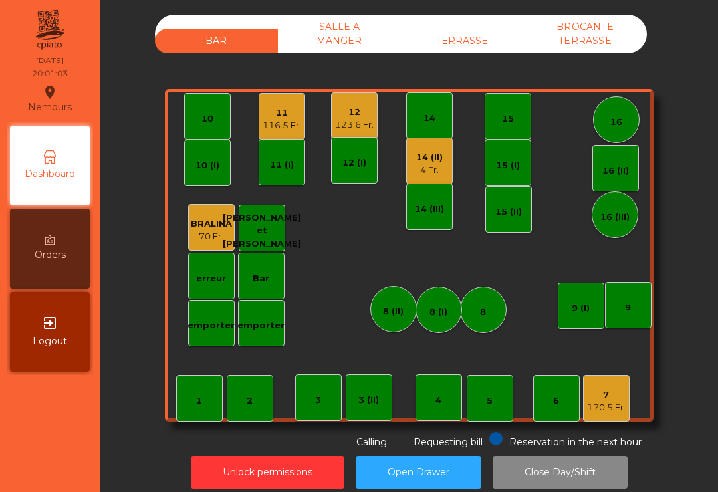
click at [280, 124] on div "116.5 Fr." at bounding box center [281, 125] width 39 height 13
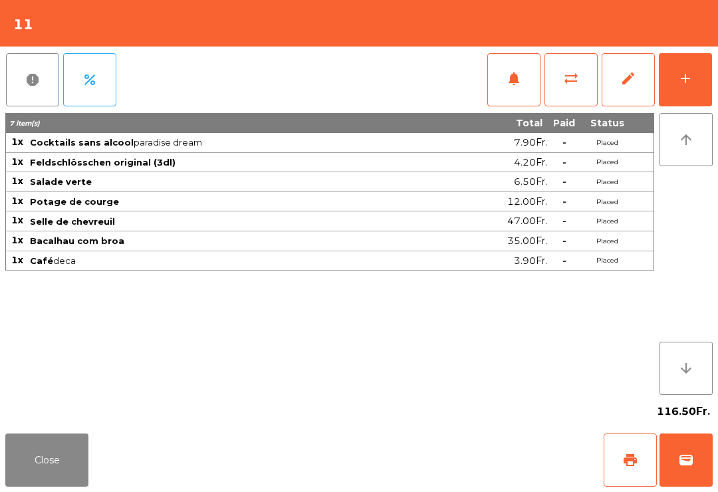
click at [618, 462] on button "print" at bounding box center [629, 459] width 53 height 53
click at [688, 78] on div "add" at bounding box center [685, 78] width 16 height 16
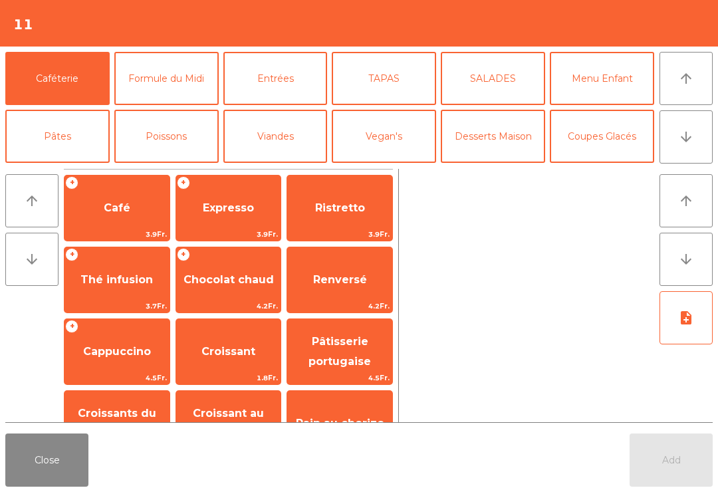
scroll to position [60, 0]
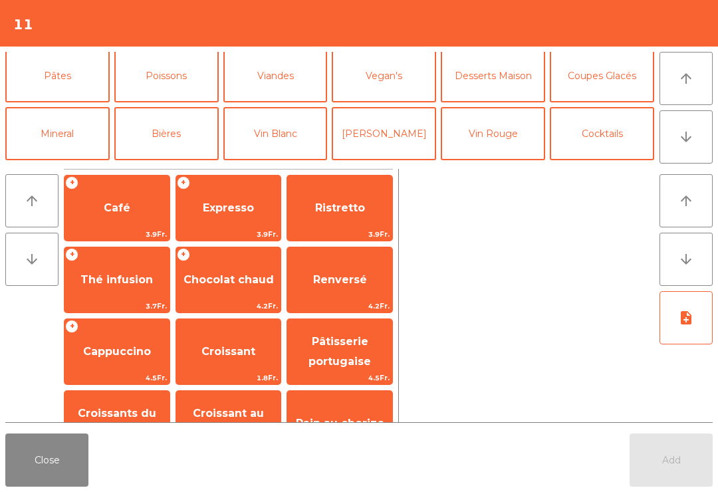
click at [179, 130] on button "Bières" at bounding box center [166, 133] width 104 height 53
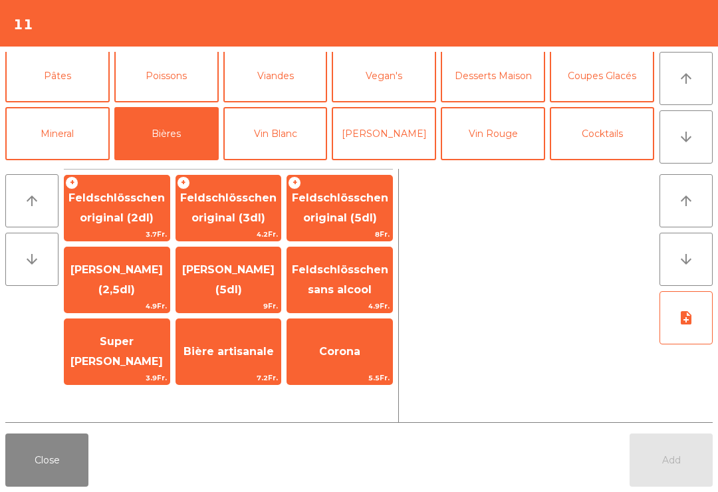
click at [229, 217] on span "Feldschlösschen original (3dl)" at bounding box center [228, 207] width 96 height 33
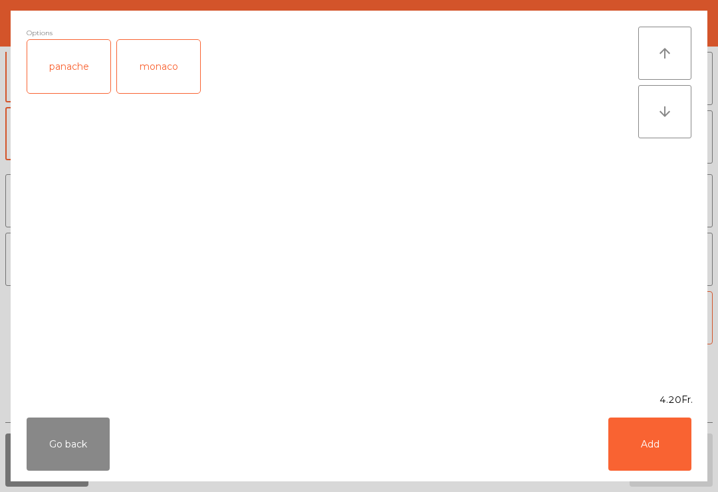
click at [650, 444] on button "Add" at bounding box center [649, 443] width 83 height 53
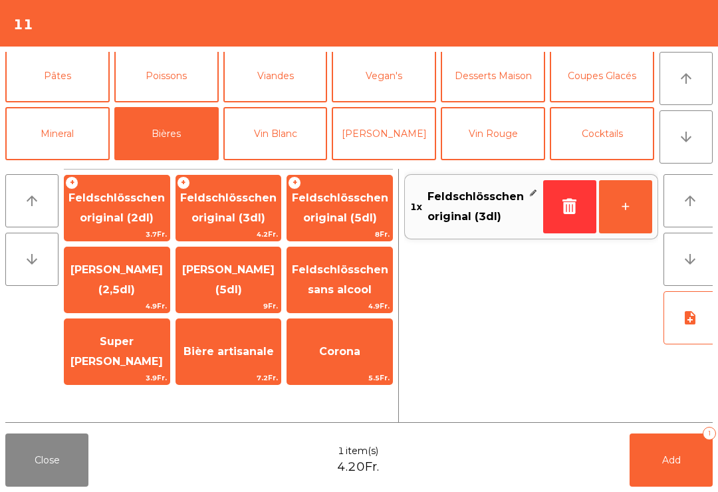
click at [672, 451] on button "Add 1" at bounding box center [670, 459] width 83 height 53
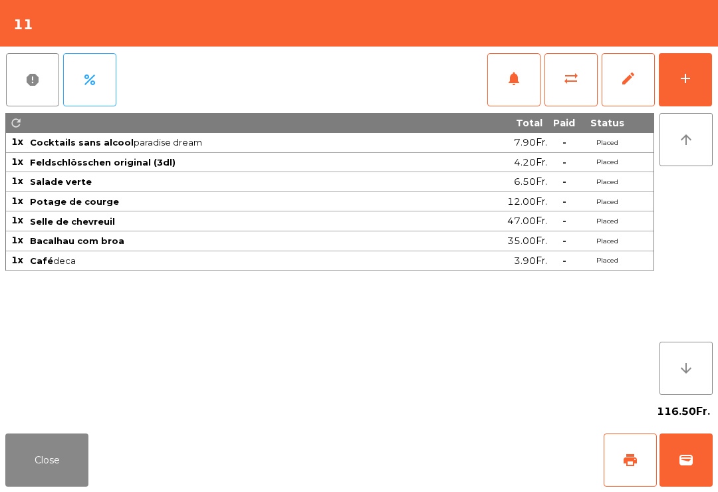
click at [634, 456] on span "print" at bounding box center [630, 460] width 16 height 16
click at [25, 452] on button "Close" at bounding box center [46, 459] width 83 height 53
